Goal: Task Accomplishment & Management: Manage account settings

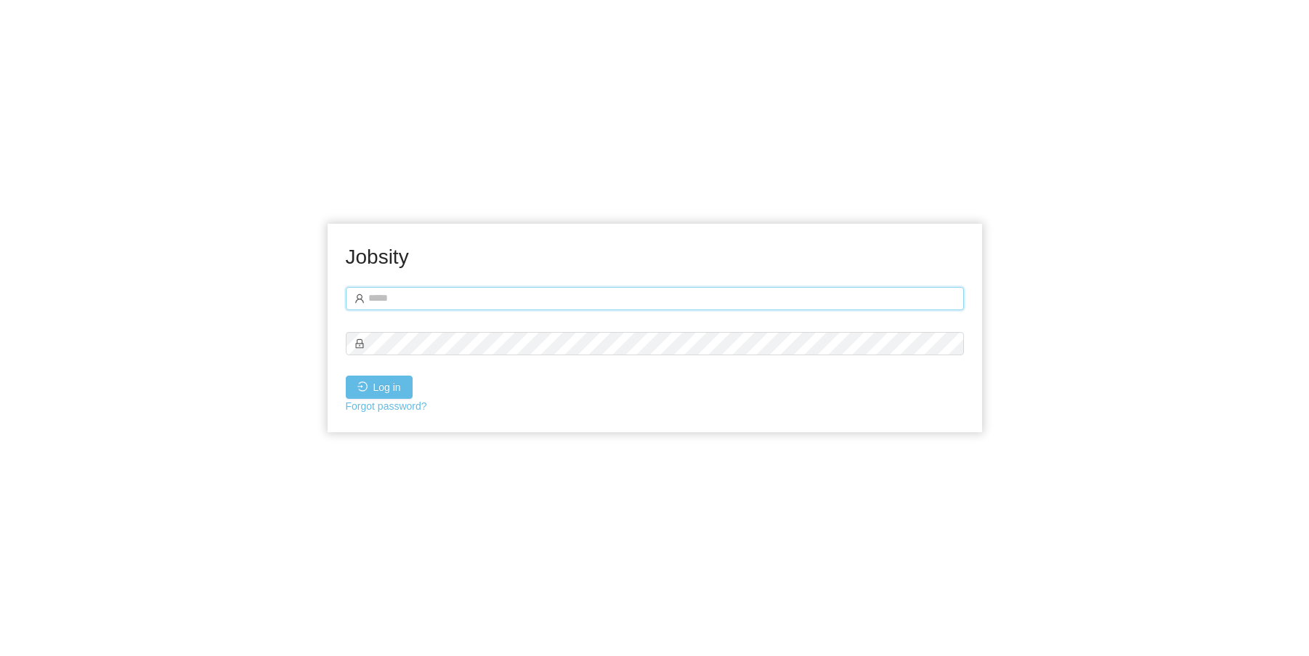
click at [435, 299] on input "text" at bounding box center [655, 298] width 618 height 23
paste input "**********"
type input "**********"
click at [369, 393] on button "Log in" at bounding box center [379, 387] width 67 height 23
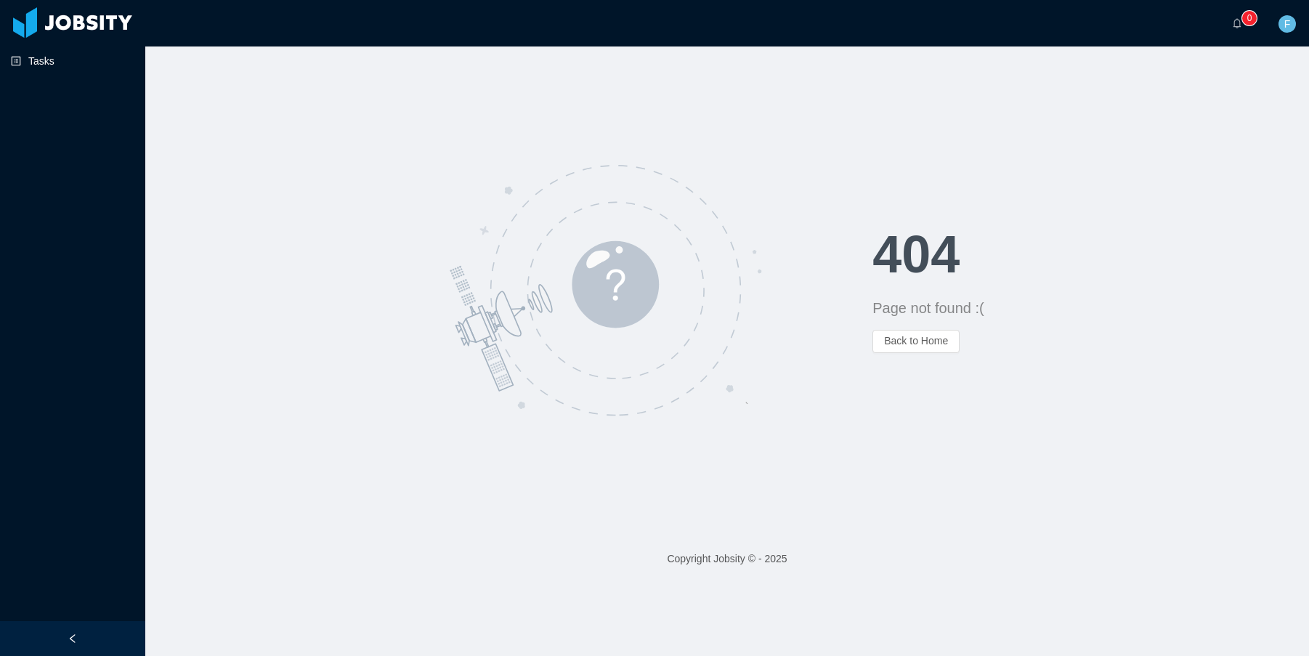
click at [31, 59] on link "Tasks" at bounding box center [72, 61] width 123 height 29
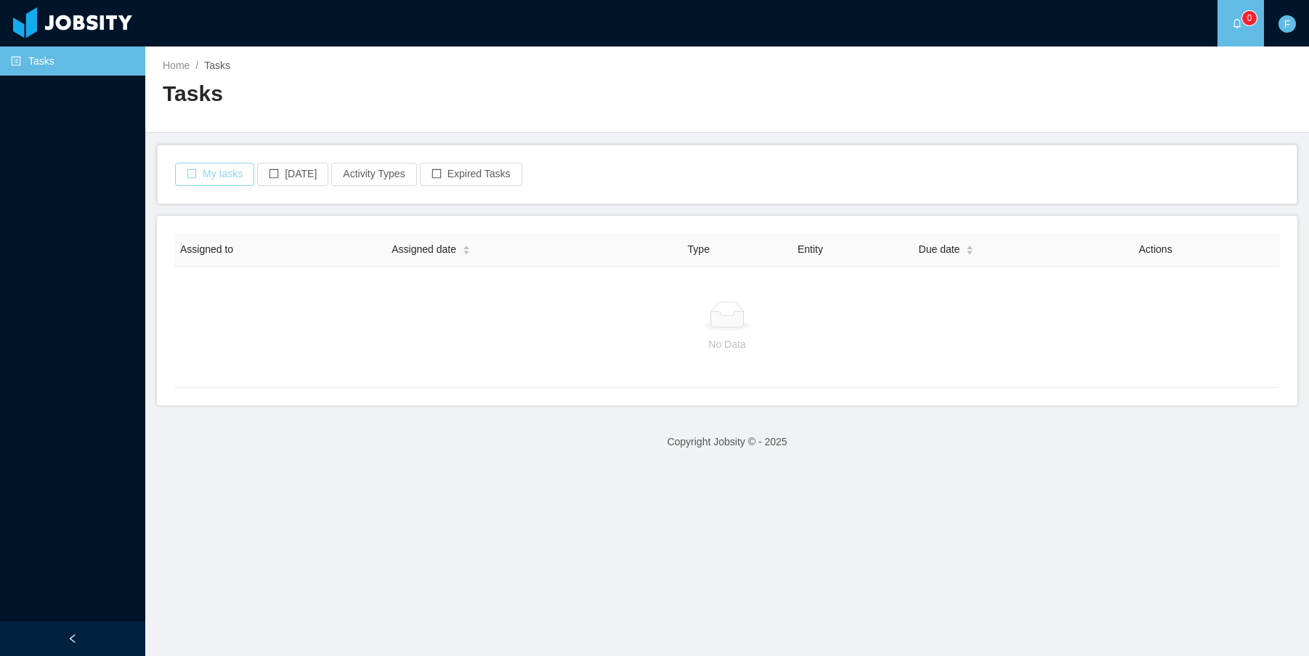
click at [243, 182] on button "My tasks" at bounding box center [214, 174] width 79 height 23
click at [472, 181] on button "Expired Tasks" at bounding box center [471, 174] width 102 height 23
click at [382, 175] on button "Activity Types" at bounding box center [373, 174] width 85 height 23
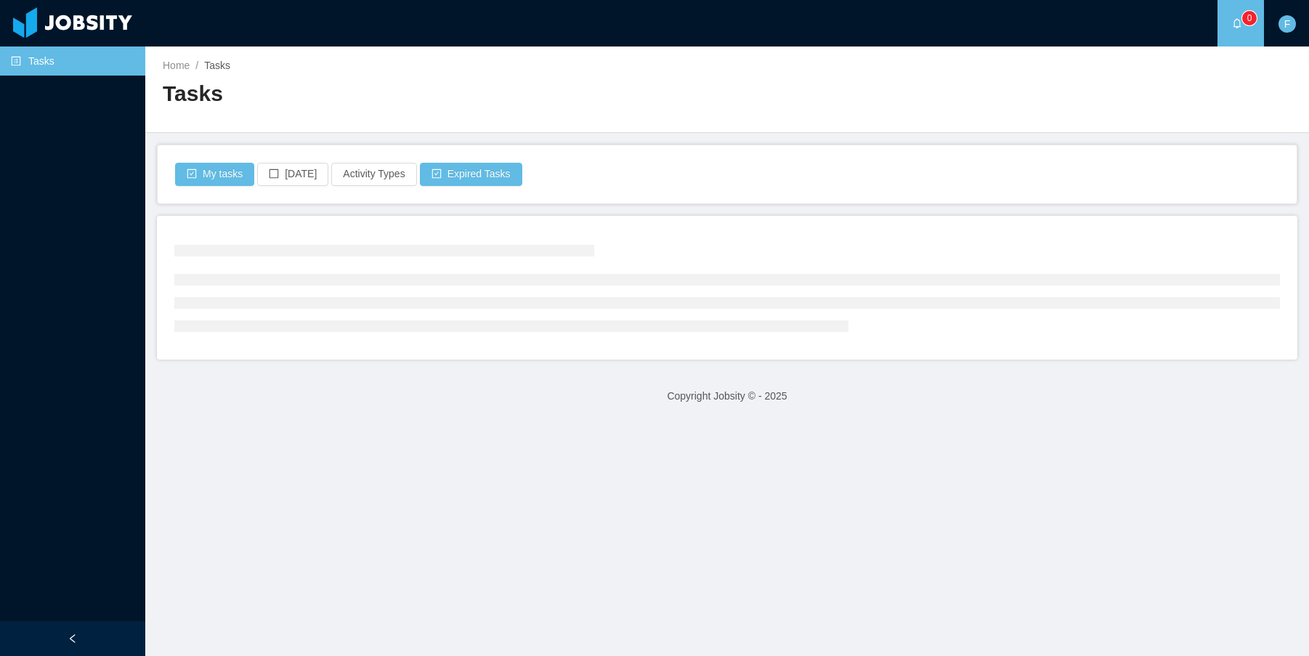
click at [1250, 22] on sup "0" at bounding box center [1249, 18] width 15 height 15
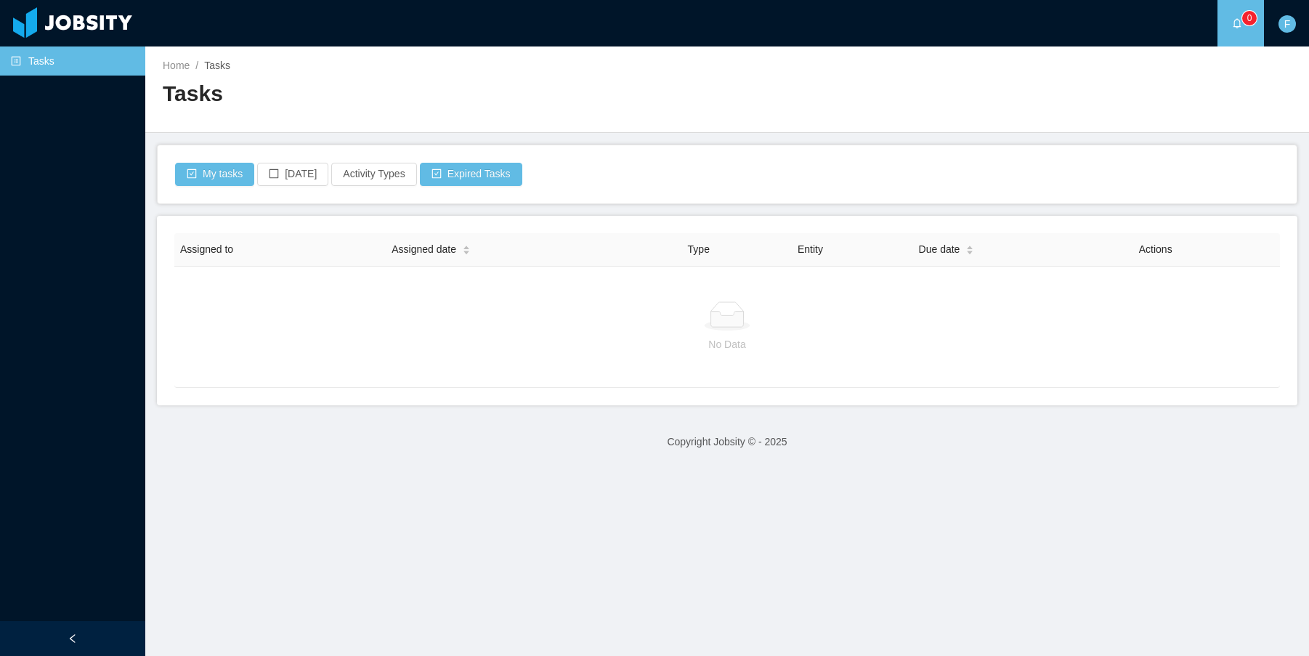
click at [1237, 26] on icon "icon: bell" at bounding box center [1238, 23] width 8 height 10
click at [1232, 33] on a=ced12e46-e617-4b83-bd76-034eebceb646/Fernando%20Hernandez"] "0" at bounding box center [1240, 23] width 17 height 47
click at [1253, 17] on sup "0" at bounding box center [1249, 18] width 15 height 15
click at [1298, 30] on div "F" at bounding box center [1287, 23] width 47 height 47
click at [1232, 18] on a=ced12e46-e617-4b83-bd76-034eebceb646/Fernando%20Hernandez"] "0" at bounding box center [1240, 23] width 17 height 47
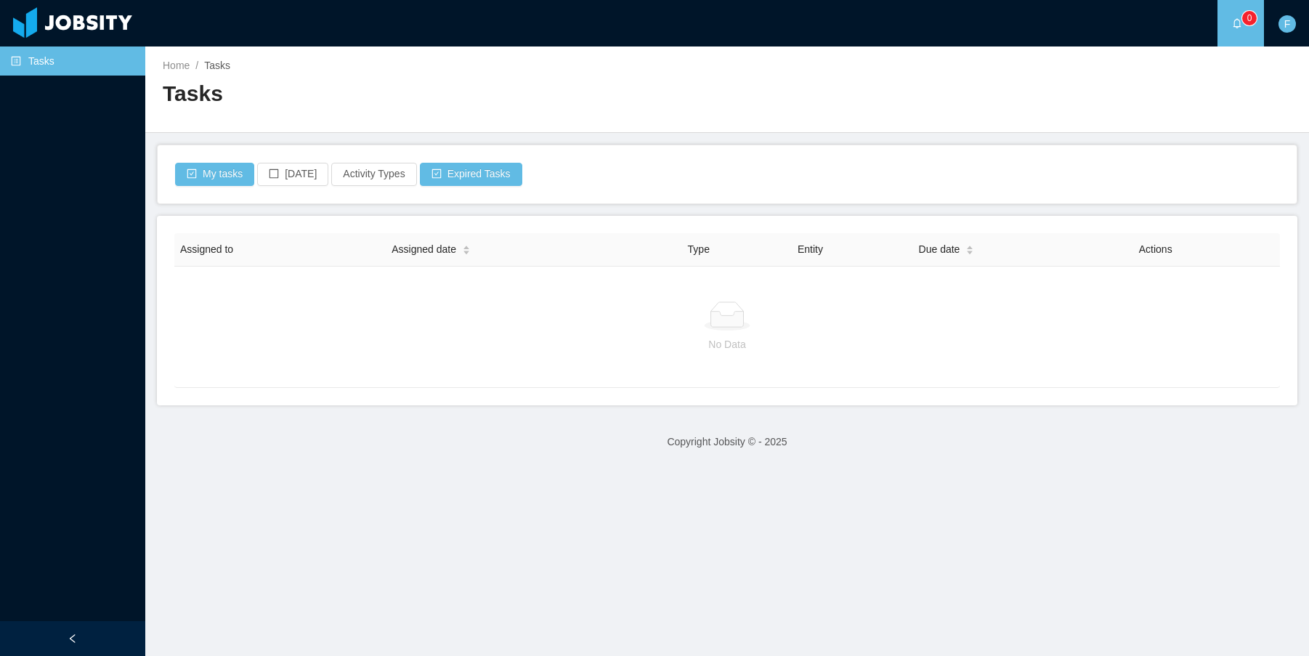
click at [79, 635] on div at bounding box center [72, 638] width 145 height 35
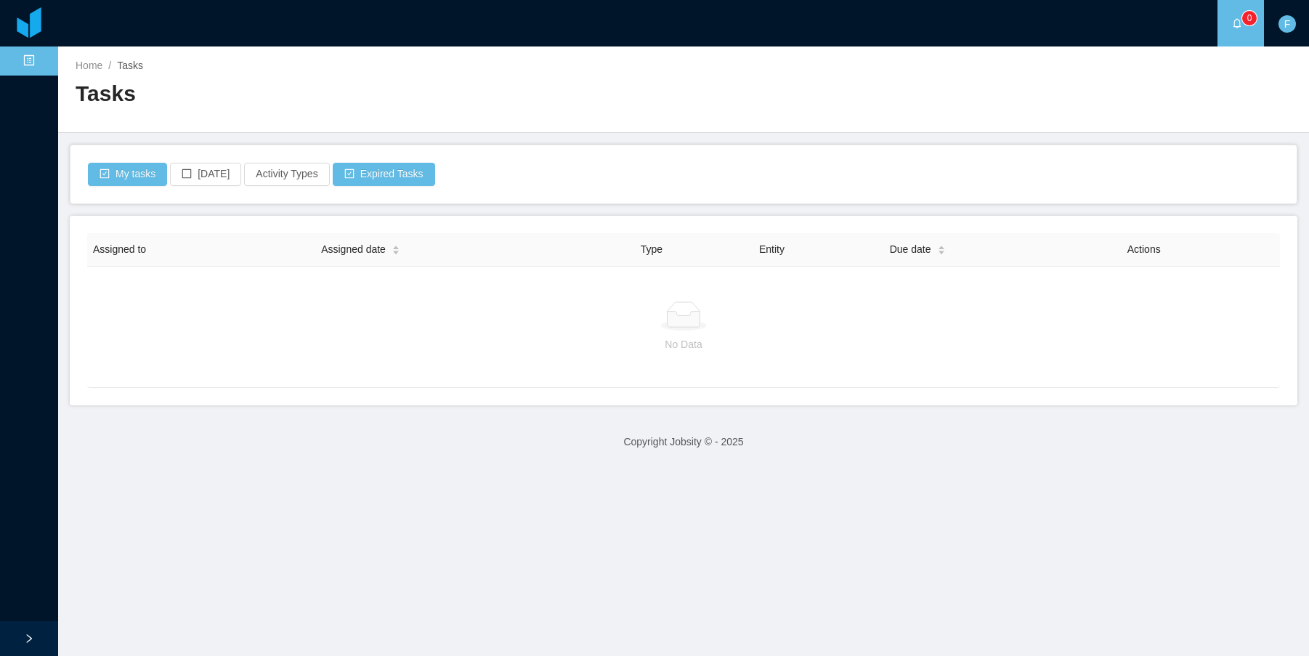
click at [35, 636] on div at bounding box center [29, 638] width 58 height 35
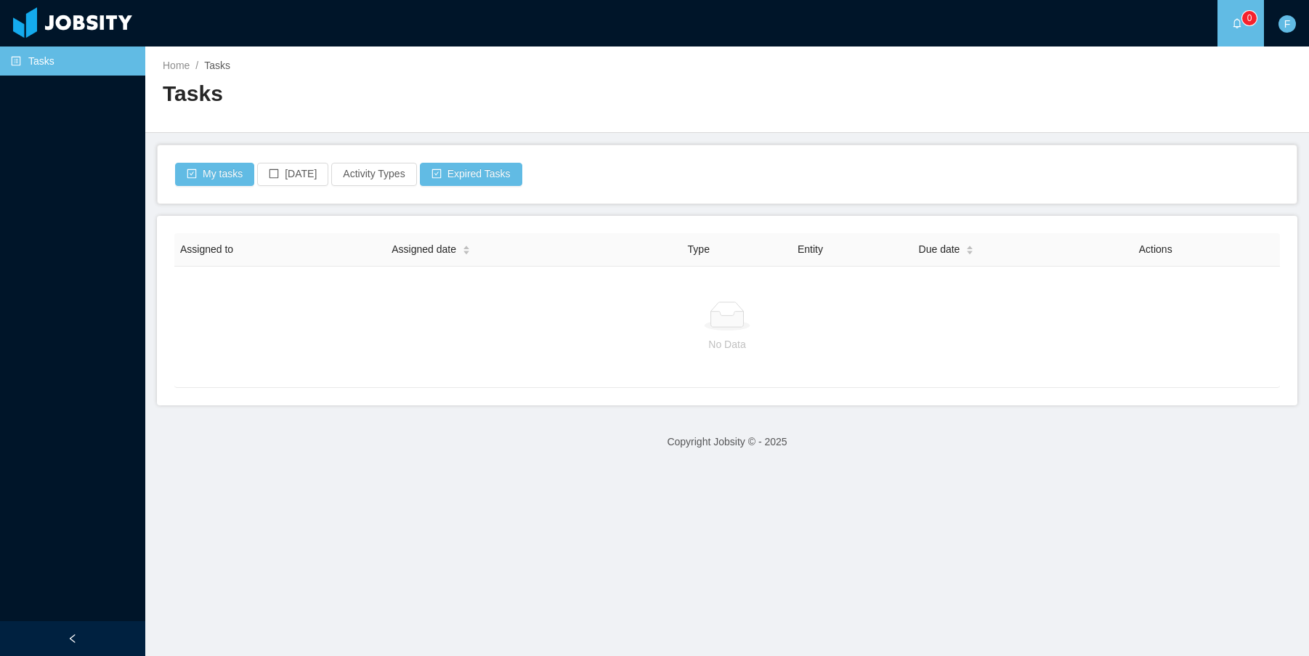
click at [83, 62] on link "Tasks" at bounding box center [72, 61] width 123 height 29
click at [97, 635] on div at bounding box center [72, 638] width 145 height 35
